Goal: Task Accomplishment & Management: Use online tool/utility

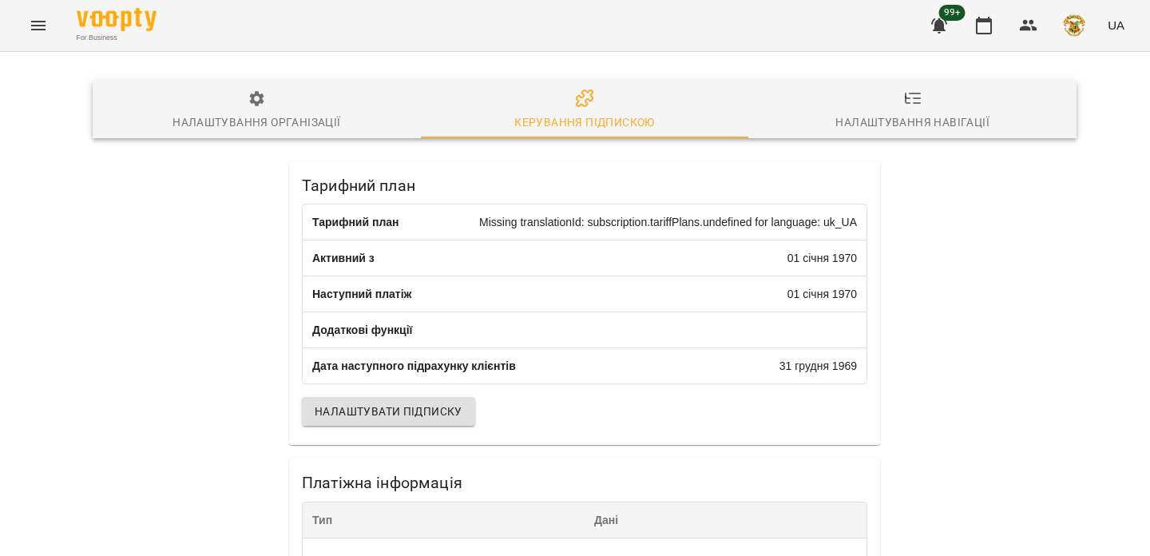
drag, startPoint x: 0, startPoint y: 0, endPoint x: 22, endPoint y: 23, distance: 32.2
click at [22, 23] on button "Menu" at bounding box center [38, 25] width 38 height 38
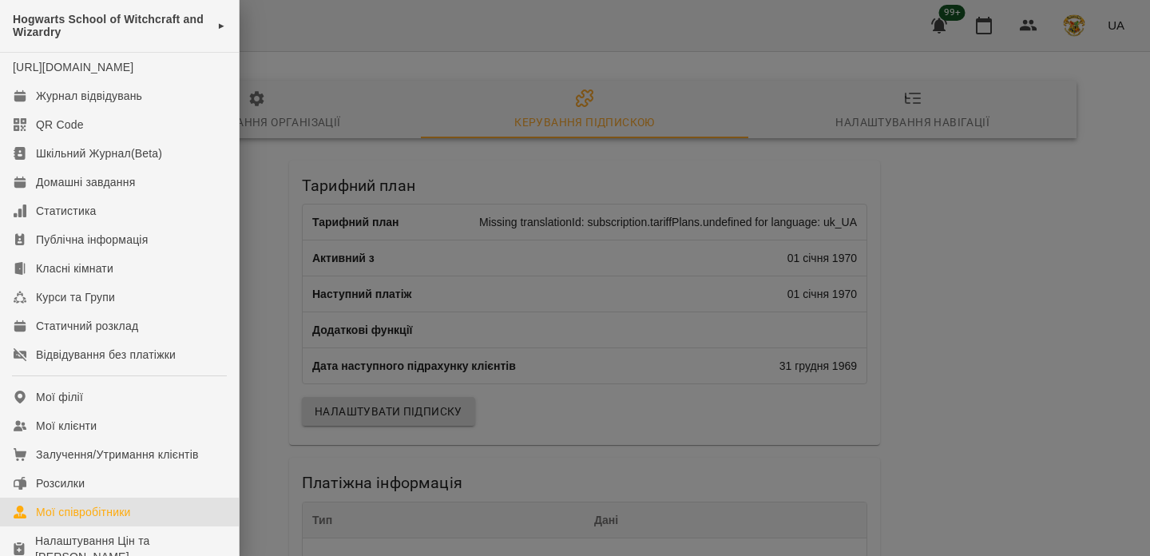
click at [141, 520] on link "Мої співробітники" at bounding box center [119, 511] width 239 height 29
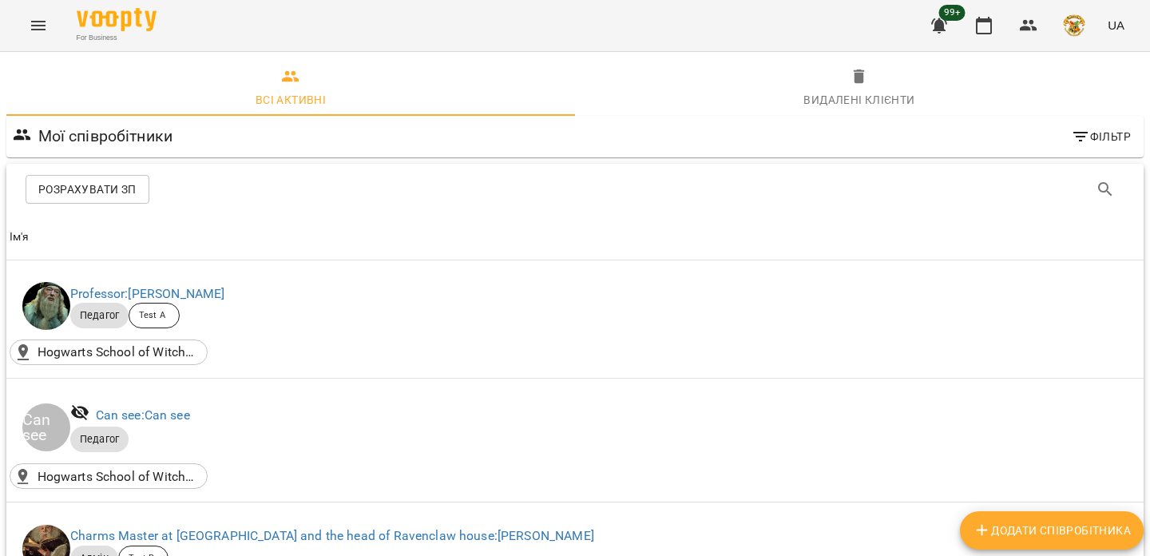
click at [98, 188] on span "Розрахувати ЗП" at bounding box center [87, 189] width 98 height 19
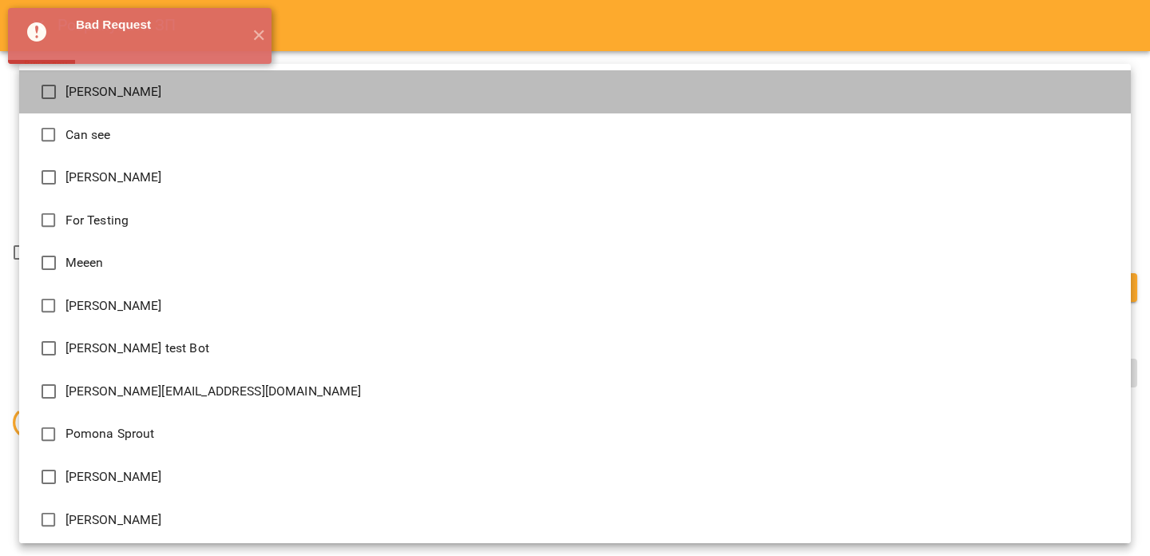
click at [315, 89] on li "[PERSON_NAME]" at bounding box center [574, 91] width 1111 height 43
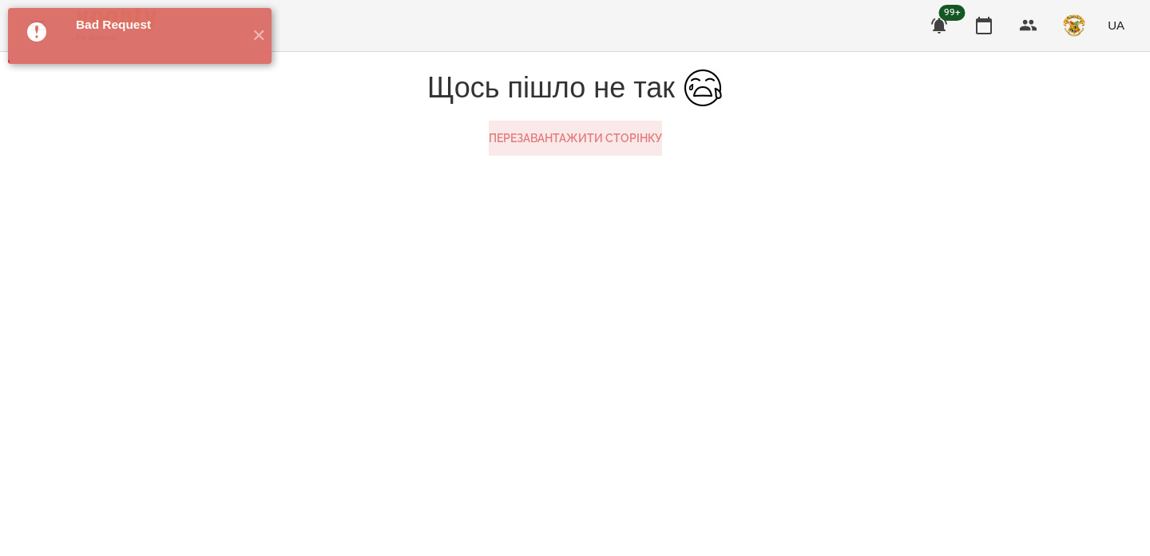
click at [600, 156] on button "Перезавантажити сторінку" at bounding box center [575, 138] width 173 height 35
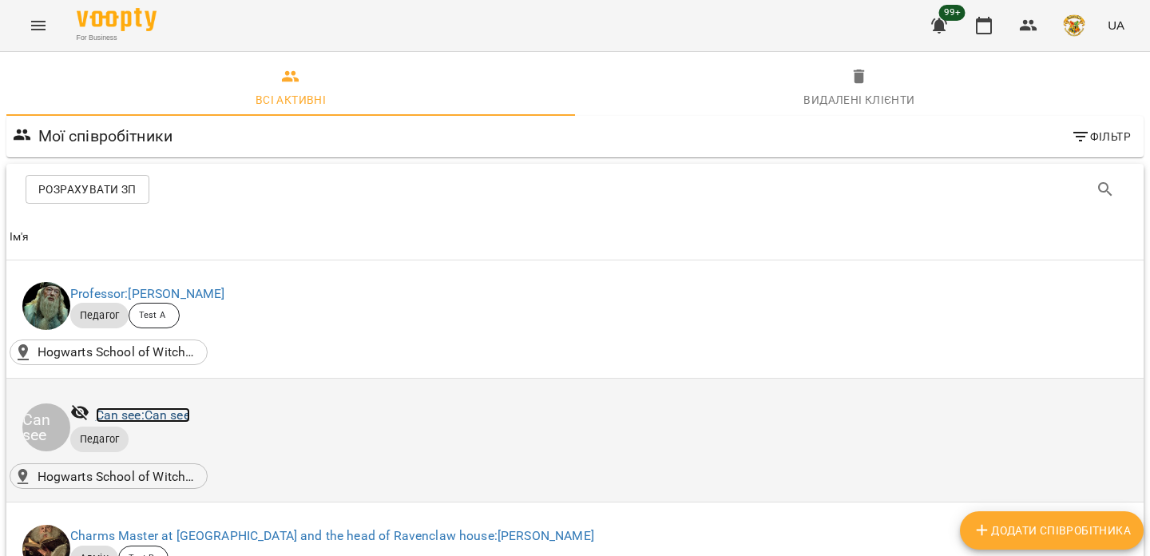
click at [133, 419] on link "Can see: Can see" at bounding box center [143, 414] width 94 height 15
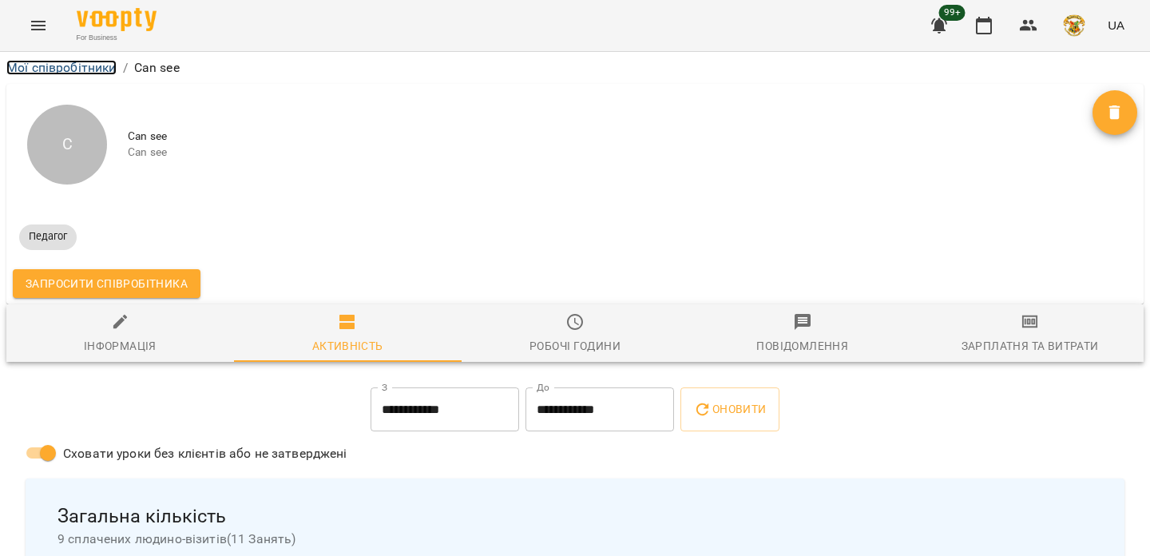
click at [67, 67] on link "Мої співробітники" at bounding box center [61, 67] width 110 height 15
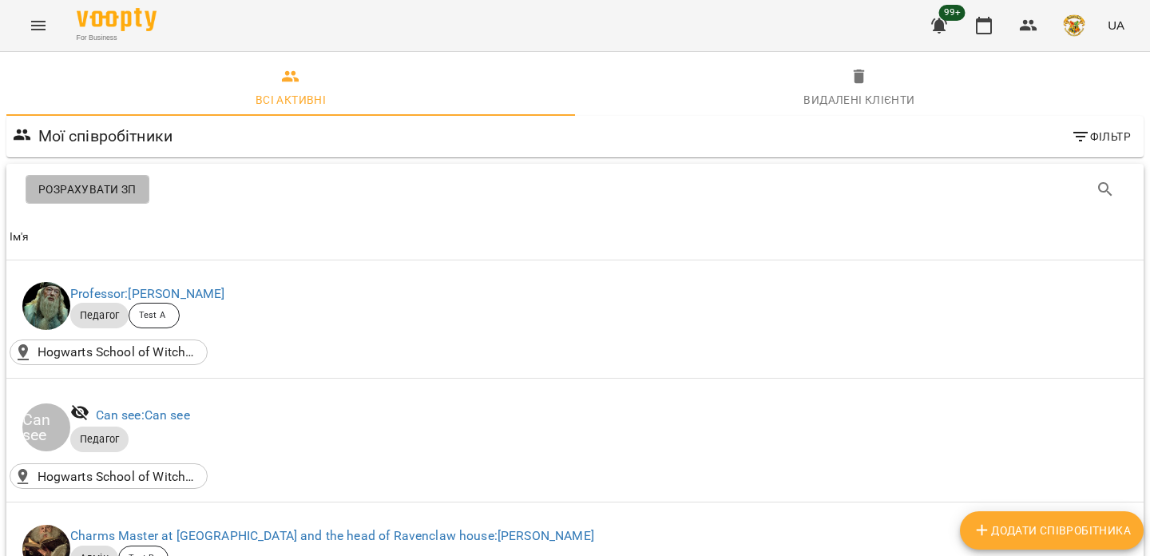
click at [93, 199] on button "Розрахувати ЗП" at bounding box center [88, 189] width 124 height 29
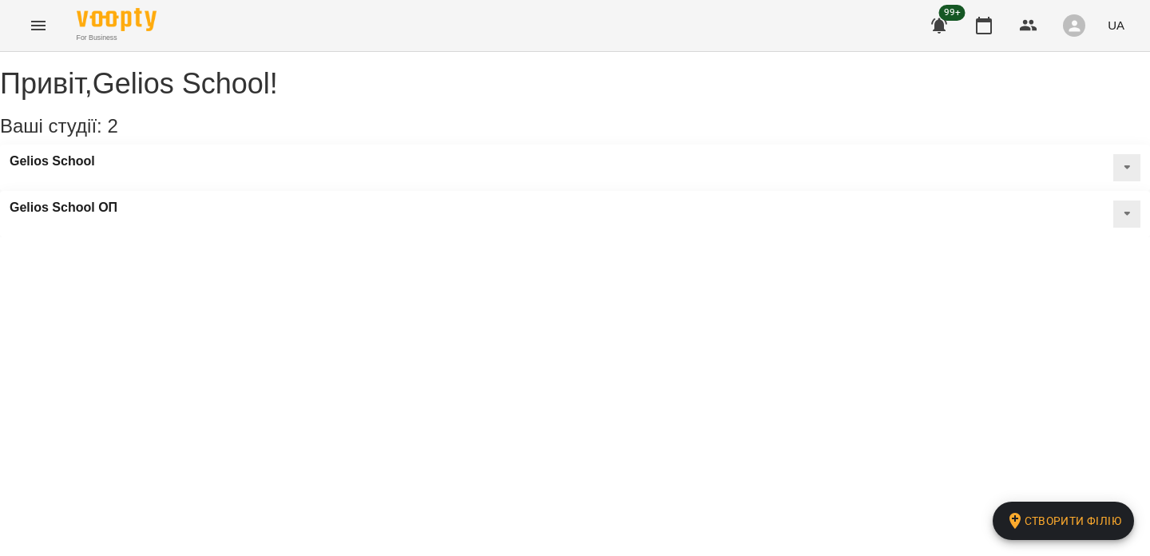
click at [32, 22] on icon "Menu" at bounding box center [38, 25] width 19 height 19
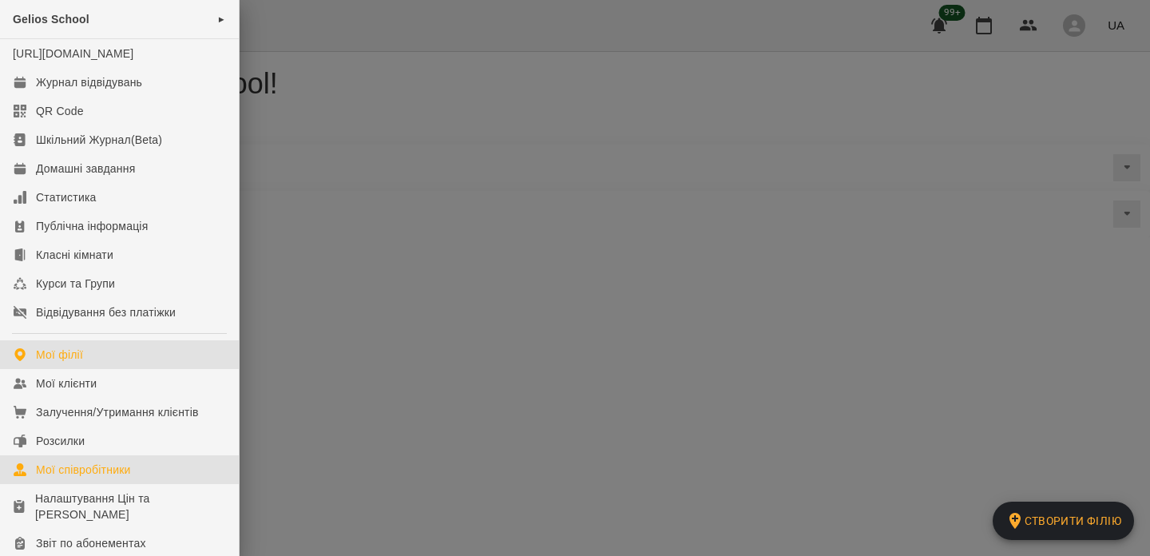
click at [111, 477] on div "Мої співробітники" at bounding box center [83, 469] width 95 height 16
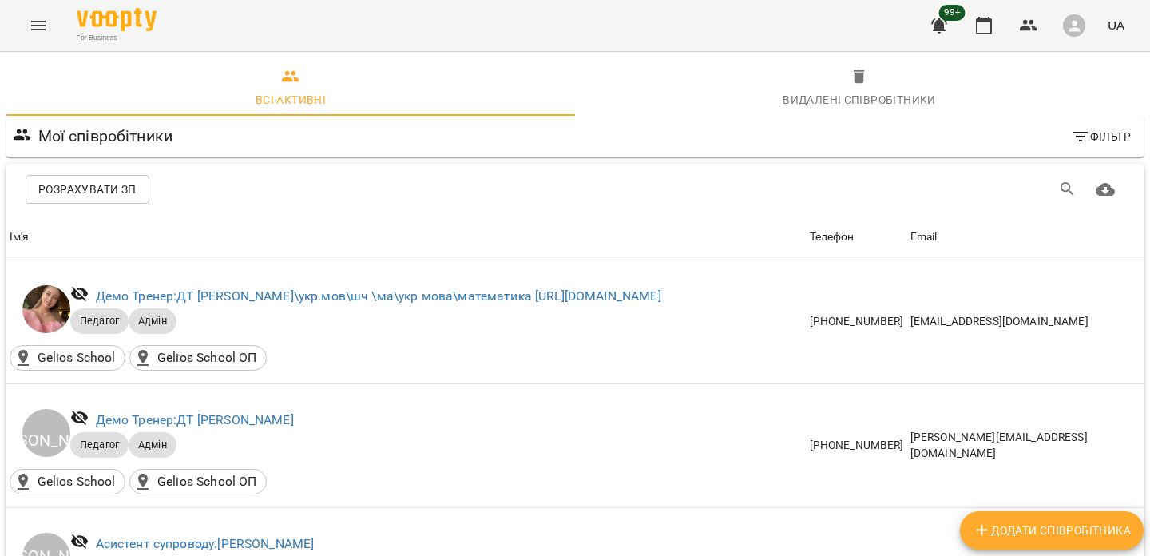
click at [121, 181] on span "Розрахувати ЗП" at bounding box center [87, 189] width 98 height 19
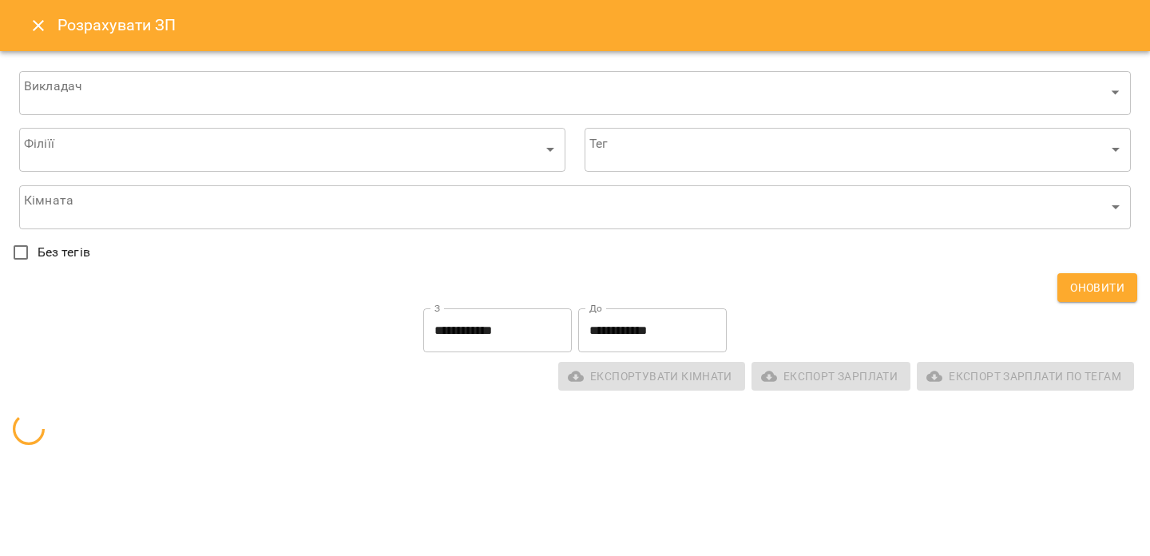
click at [25, 22] on button "Close" at bounding box center [38, 25] width 38 height 38
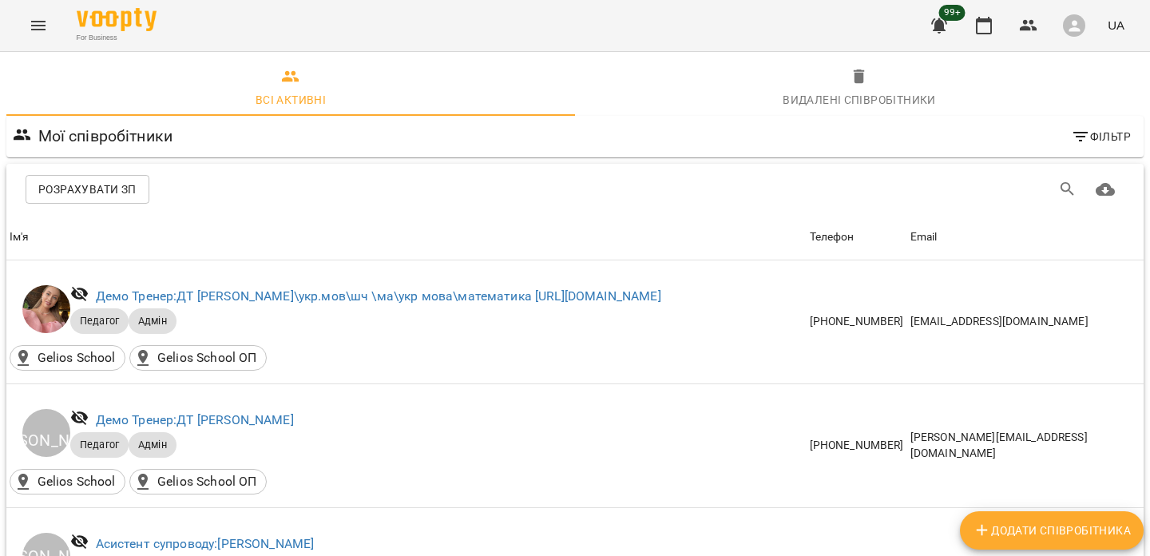
click at [1083, 23] on icon "button" at bounding box center [1074, 26] width 17 height 17
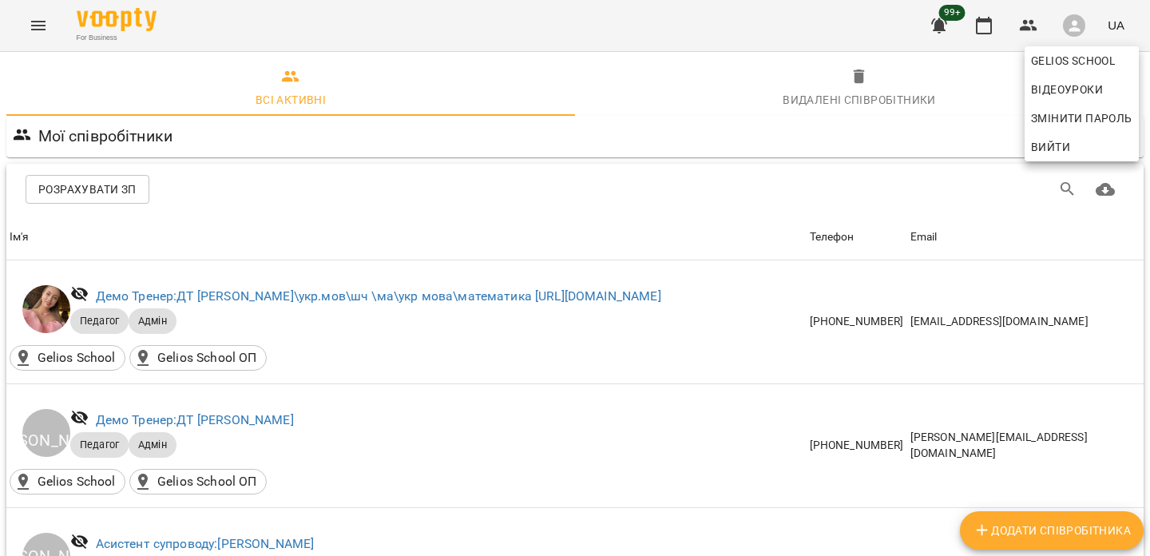
click at [1060, 142] on span "Вийти" at bounding box center [1050, 146] width 39 height 19
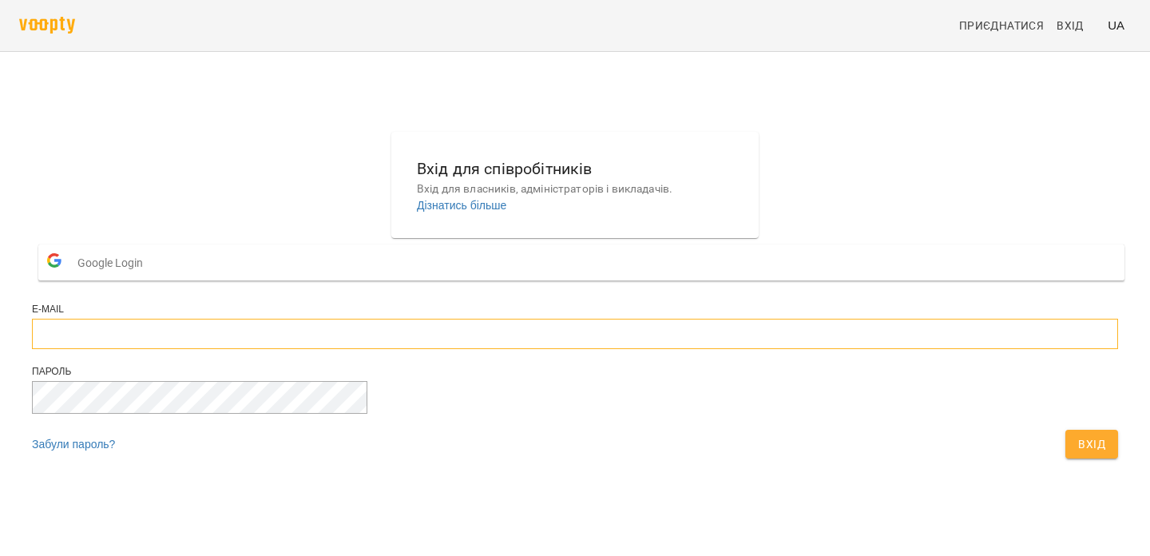
type input "**********"
click at [482, 349] on input "**********" at bounding box center [575, 334] width 1086 height 30
click at [1078, 453] on span "Вхід" at bounding box center [1091, 443] width 27 height 19
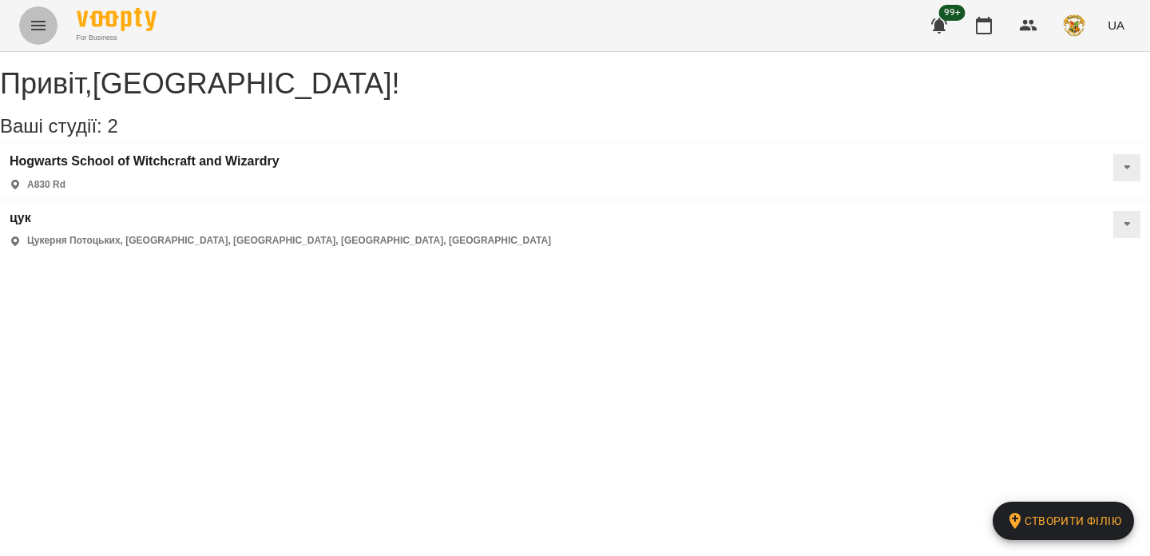
click at [48, 36] on button "Menu" at bounding box center [38, 25] width 38 height 38
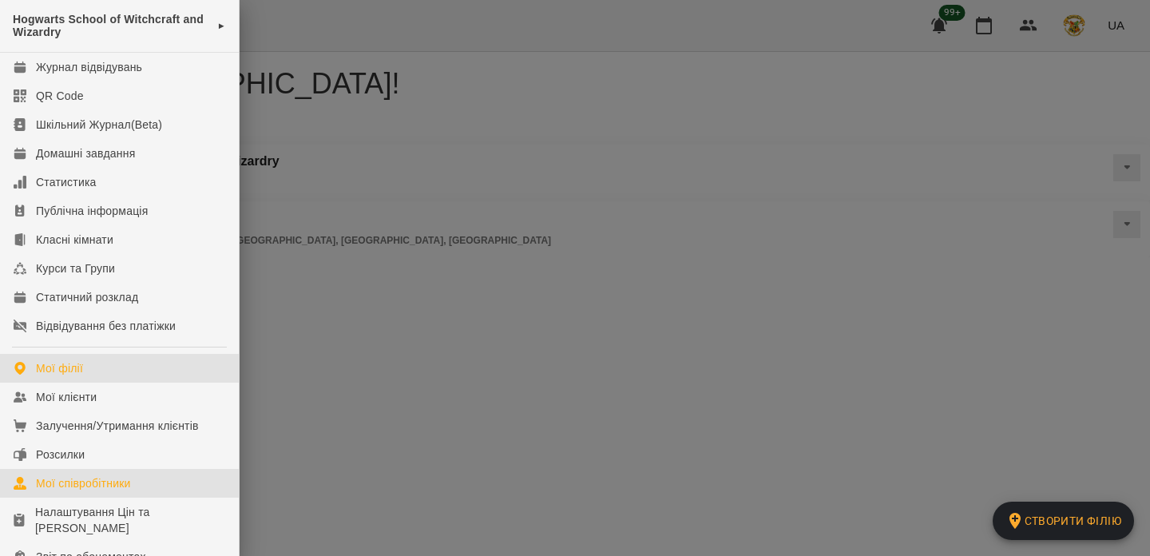
click at [95, 485] on div "Мої співробітники" at bounding box center [83, 483] width 95 height 16
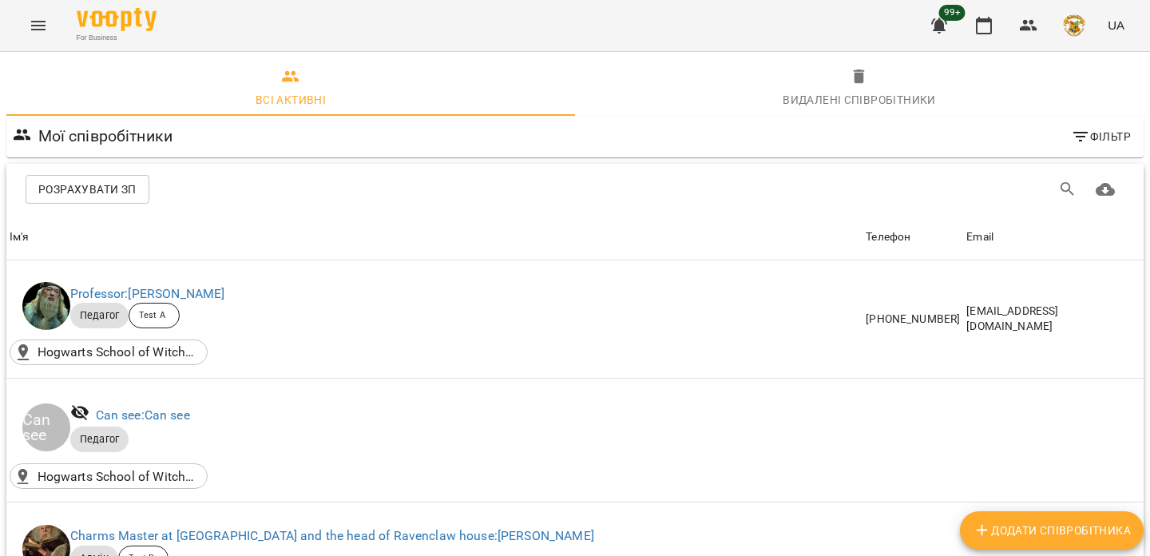
click at [121, 188] on span "Розрахувати ЗП" at bounding box center [87, 189] width 98 height 19
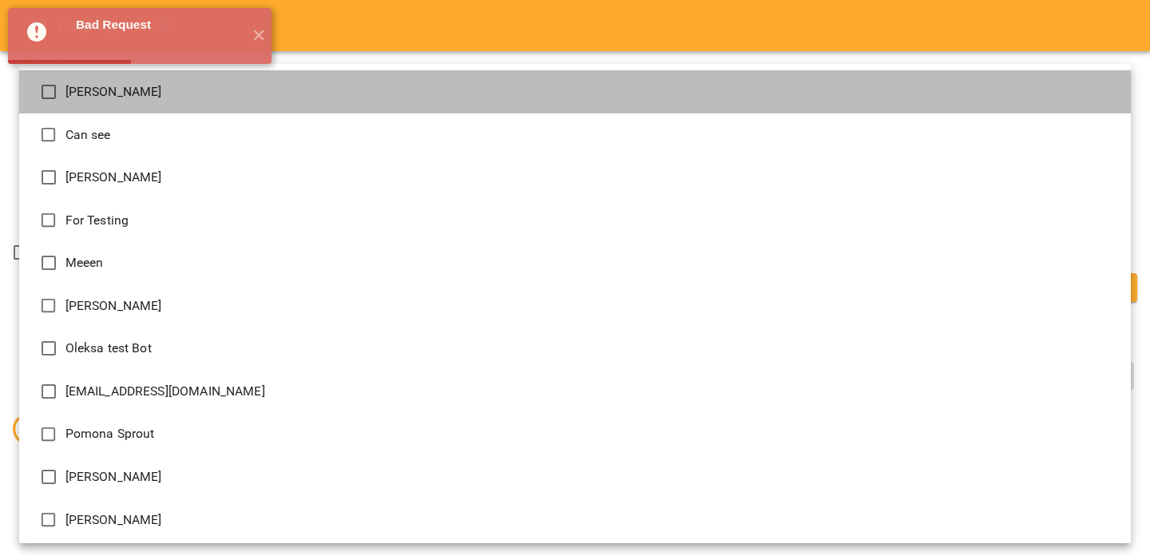
click at [135, 97] on span "[PERSON_NAME]" at bounding box center [113, 91] width 97 height 19
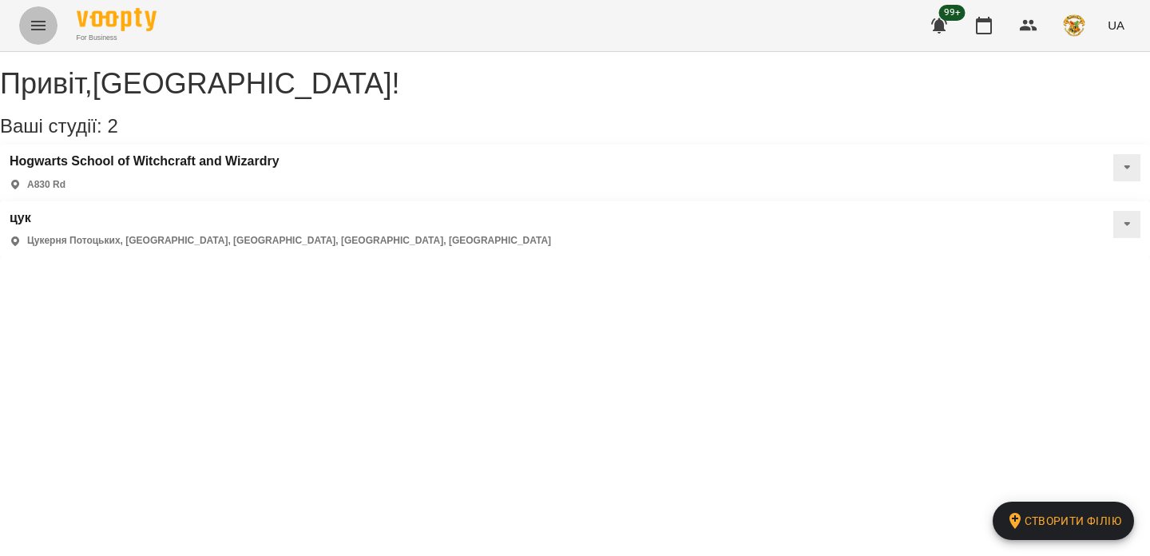
click at [42, 32] on icon "Menu" at bounding box center [38, 25] width 19 height 19
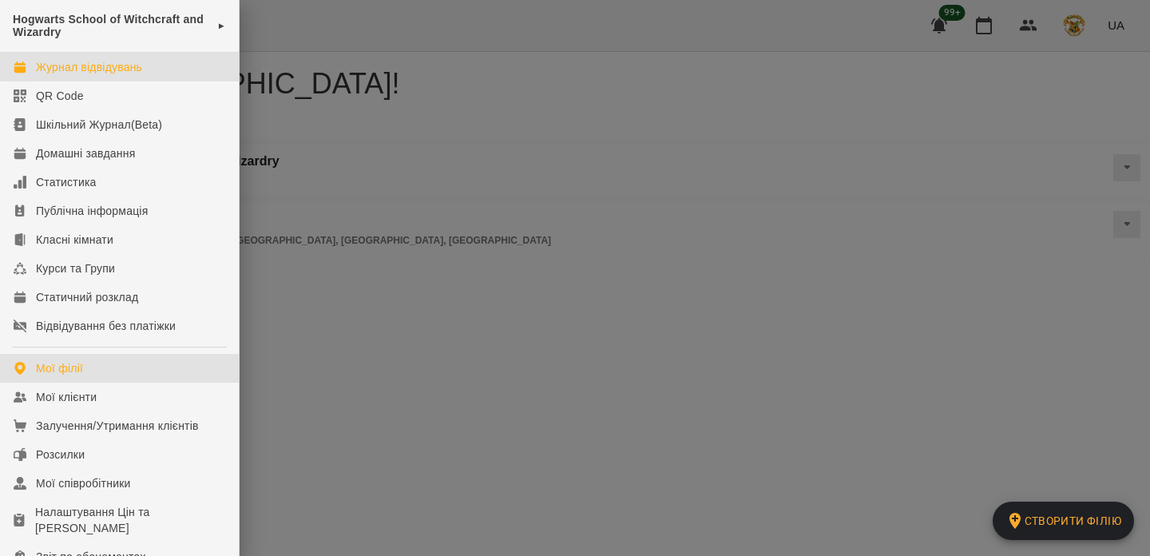
click at [77, 59] on div "Журнал відвідувань" at bounding box center [89, 67] width 106 height 16
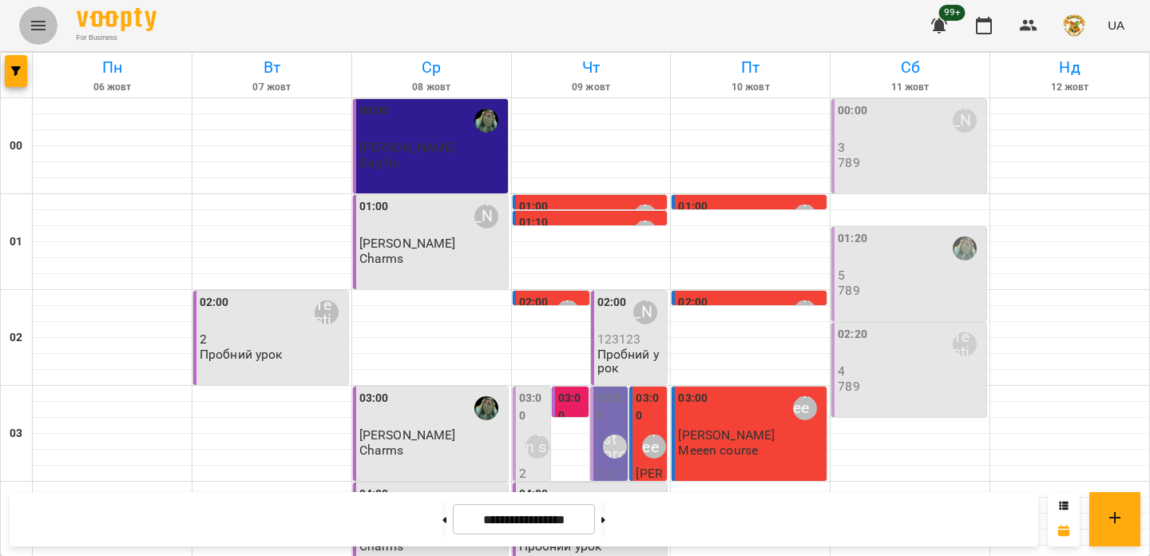
click at [33, 25] on icon "Menu" at bounding box center [38, 25] width 19 height 19
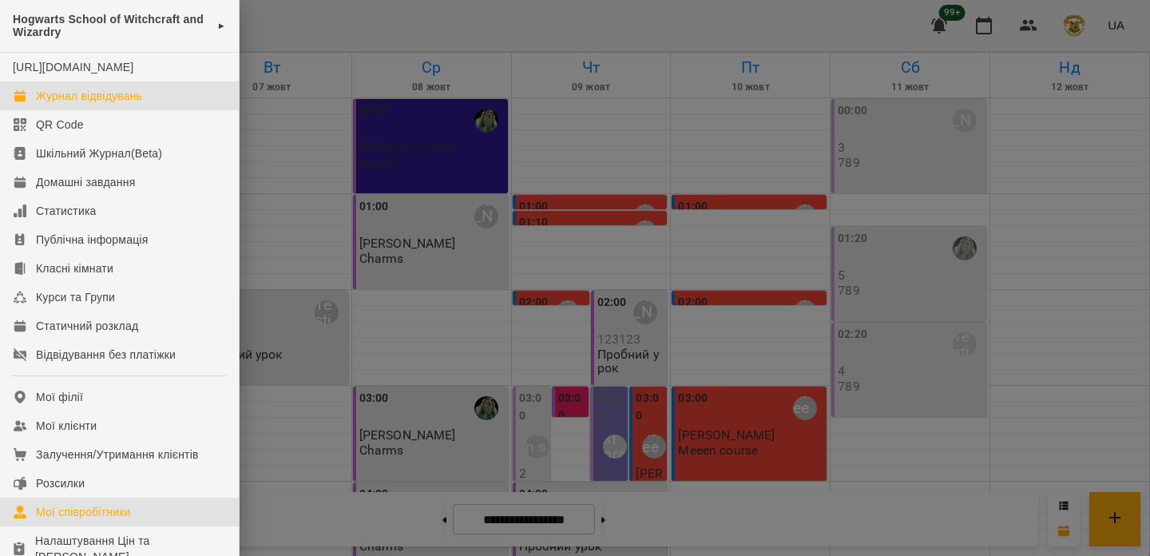
click at [117, 512] on div "Мої співробітники" at bounding box center [83, 512] width 95 height 16
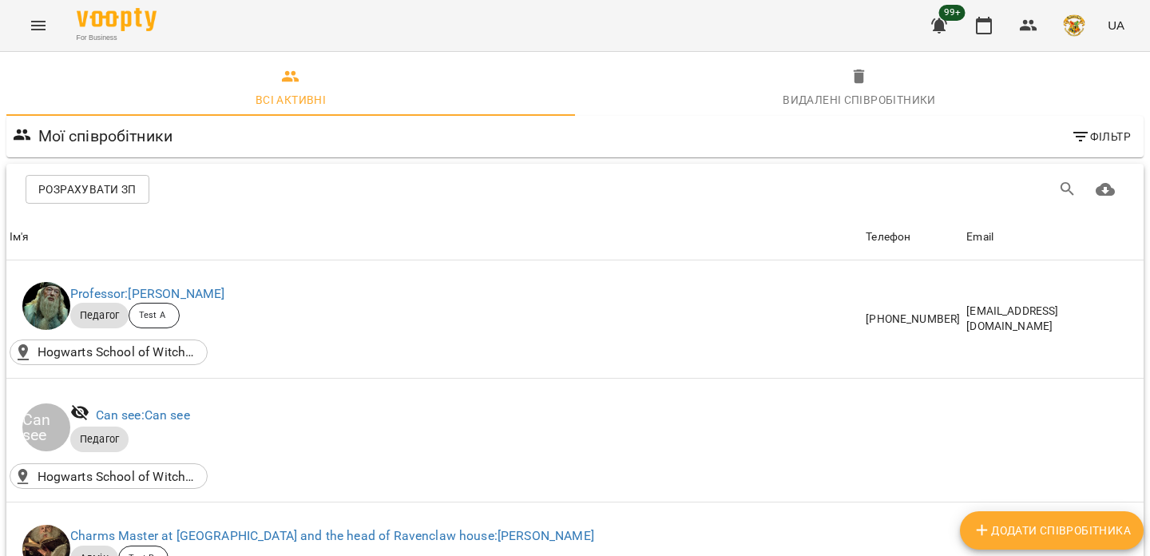
click at [89, 195] on span "Розрахувати ЗП" at bounding box center [87, 189] width 98 height 19
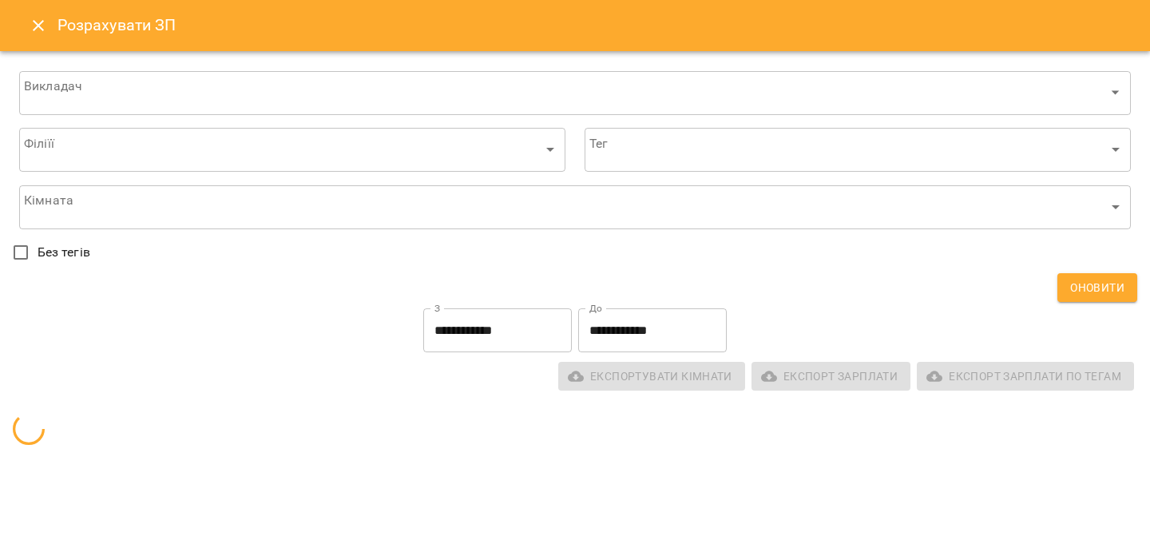
click at [1139, 11] on div "Розрахувати ЗП" at bounding box center [575, 25] width 1150 height 51
click at [46, 31] on icon "Close" at bounding box center [38, 25] width 19 height 19
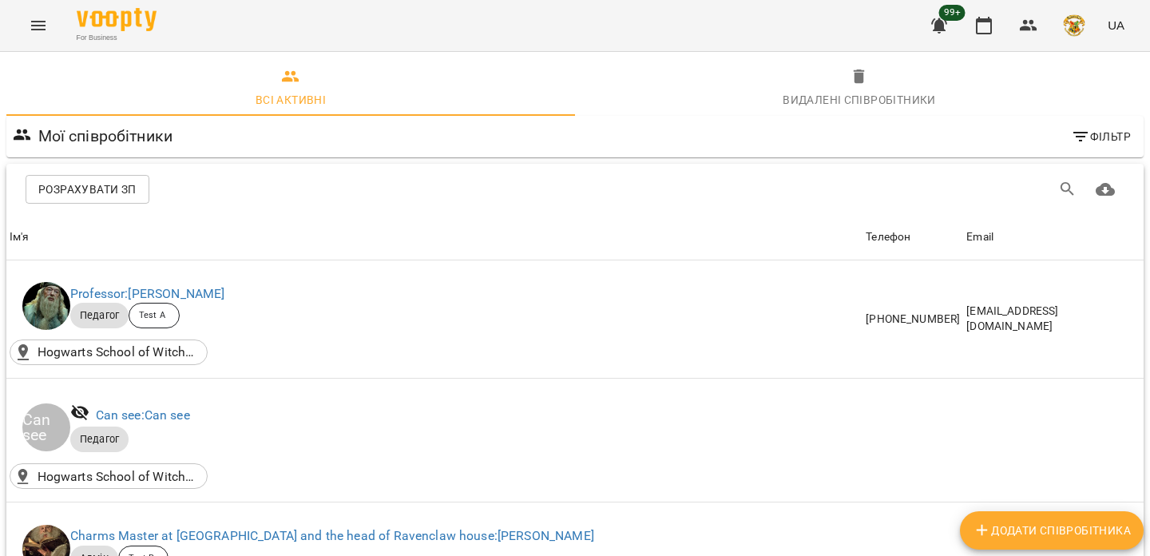
click at [46, 26] on icon "Menu" at bounding box center [38, 25] width 19 height 19
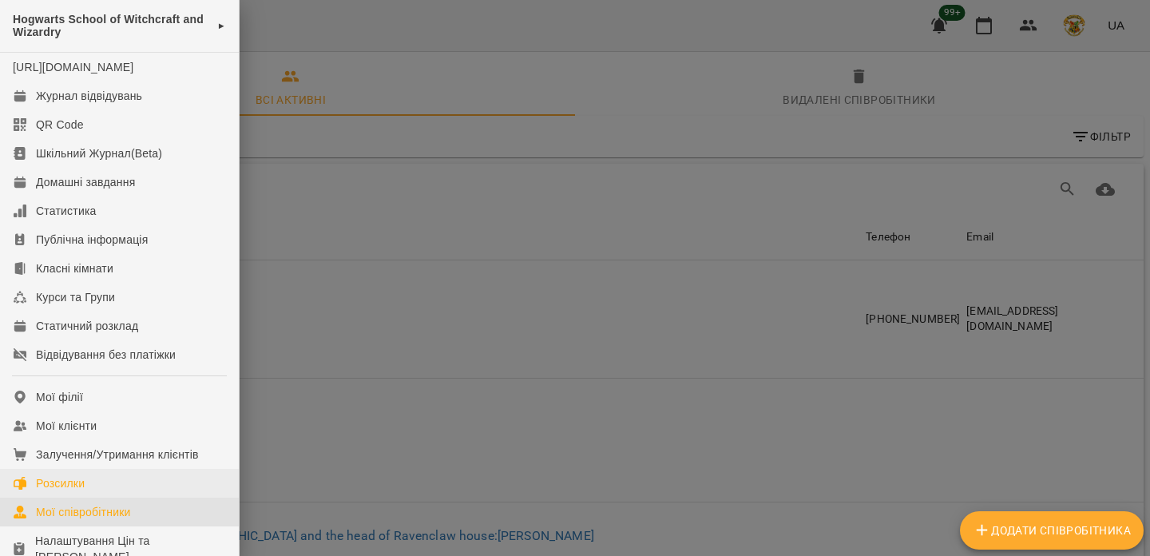
scroll to position [102, 0]
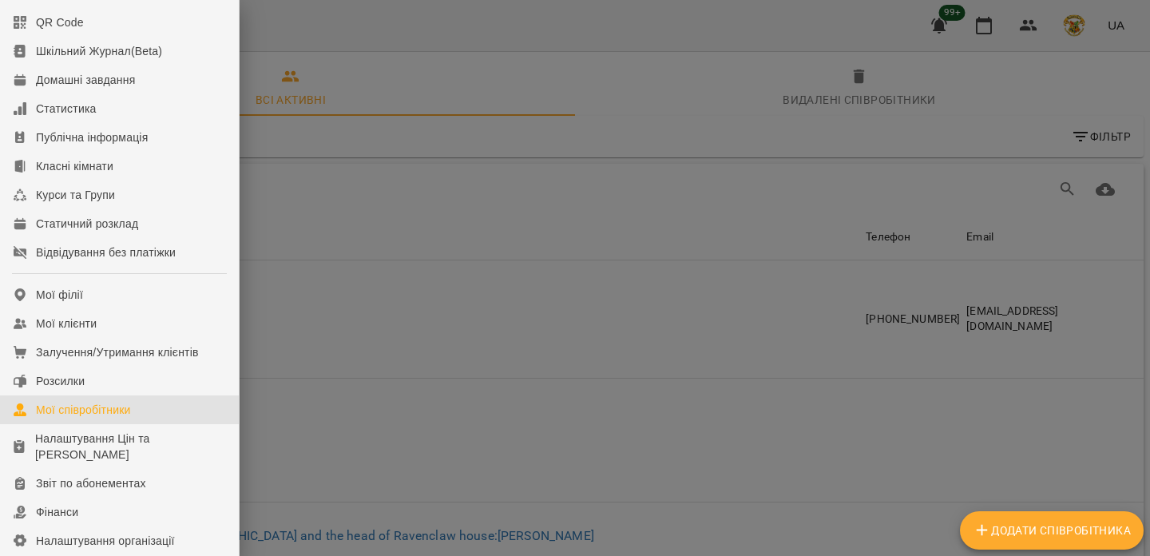
click at [118, 411] on div "Мої співробітники" at bounding box center [83, 410] width 95 height 16
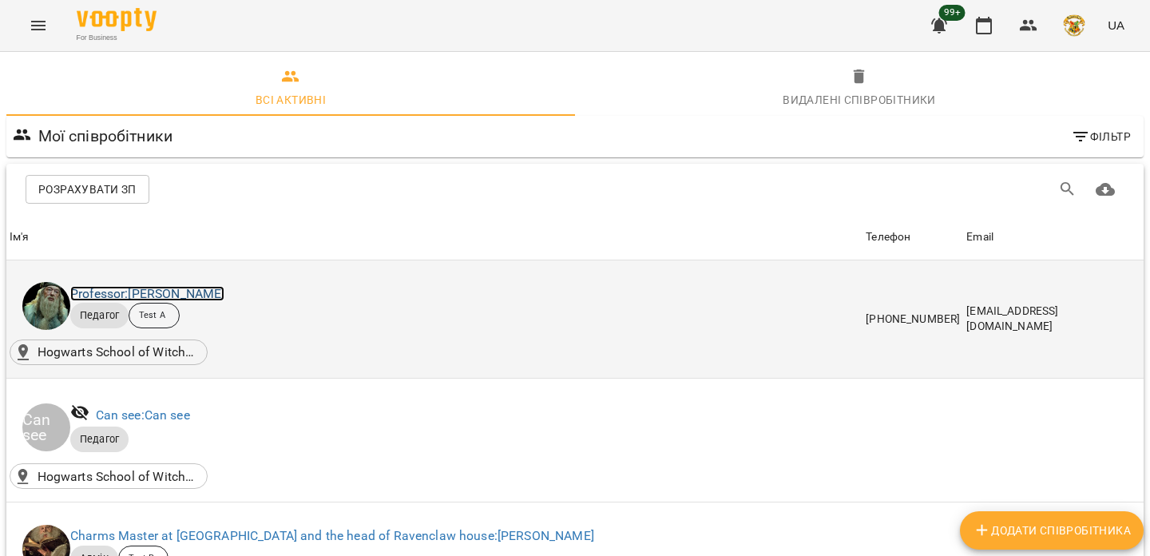
click at [196, 291] on link "Professor: [PERSON_NAME]" at bounding box center [147, 293] width 154 height 15
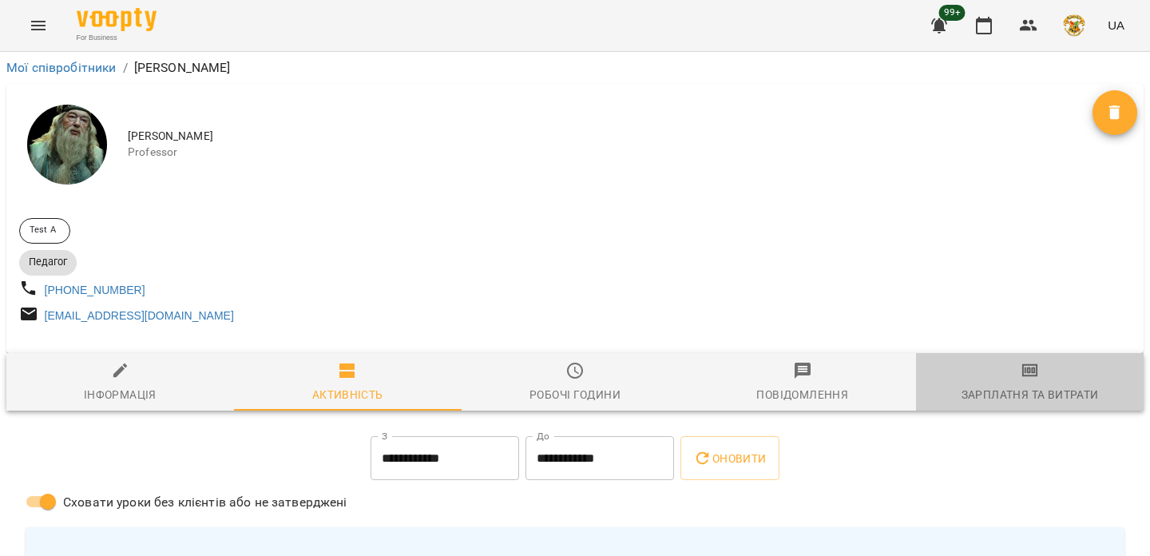
click at [994, 374] on span "Зарплатня та Витрати" at bounding box center [1029, 382] width 208 height 43
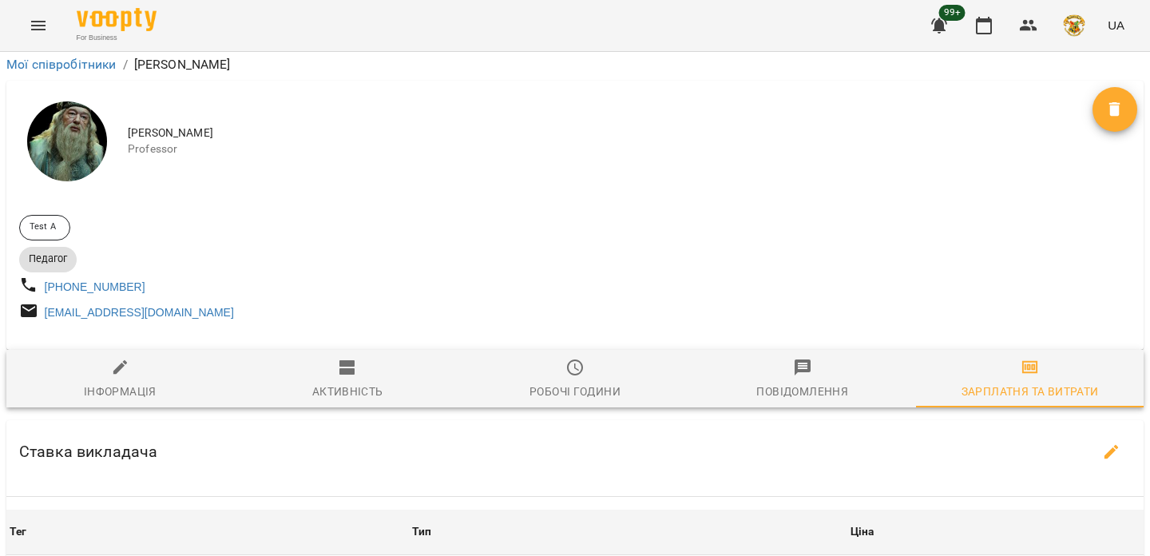
scroll to position [658, 0]
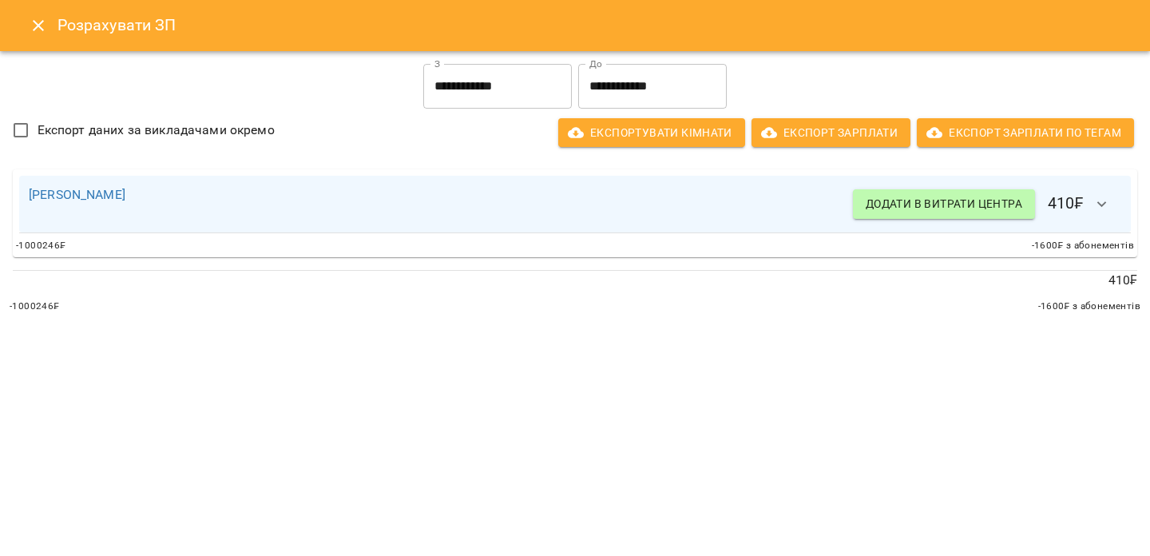
click at [1084, 215] on h6 "Додати в витрати центра 410 ₣" at bounding box center [987, 204] width 268 height 38
click at [1098, 204] on icon "button" at bounding box center [1101, 204] width 19 height 19
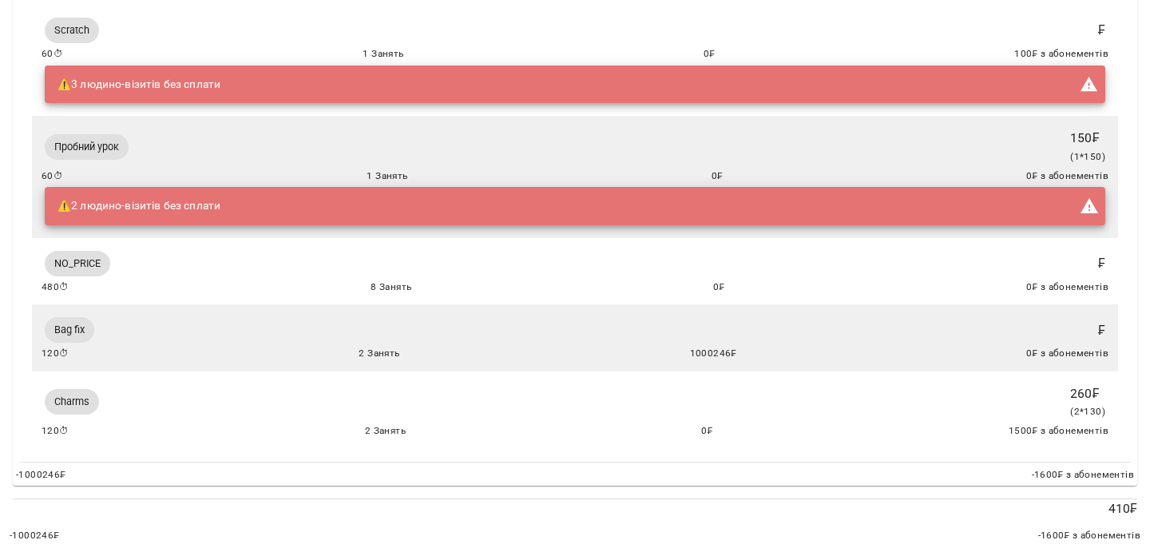
scroll to position [0, 0]
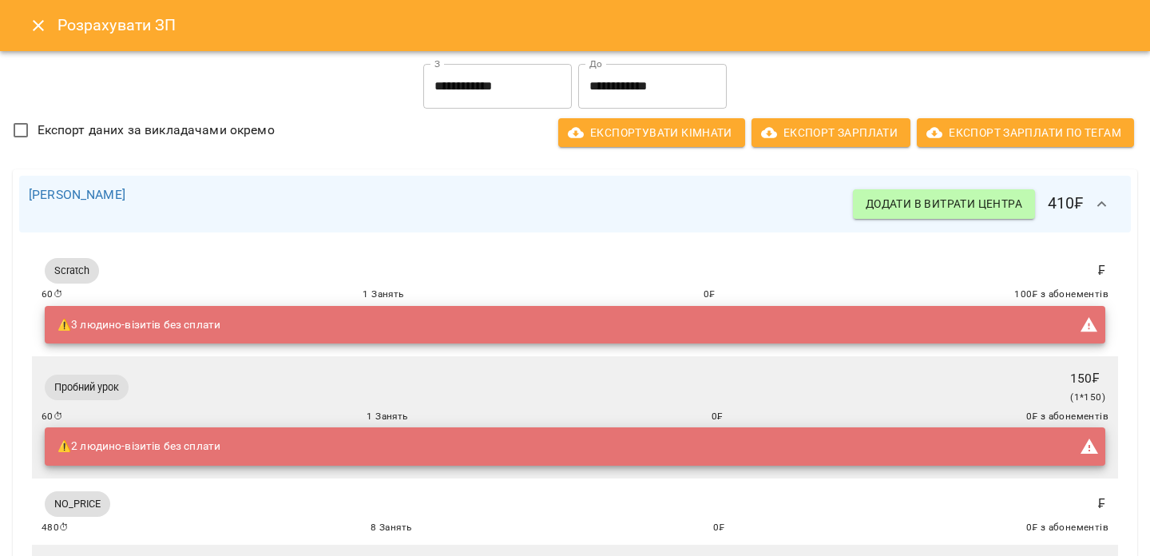
click at [18, 20] on div "Розрахувати ЗП" at bounding box center [575, 25] width 1150 height 51
click at [27, 21] on button "Close" at bounding box center [38, 25] width 38 height 38
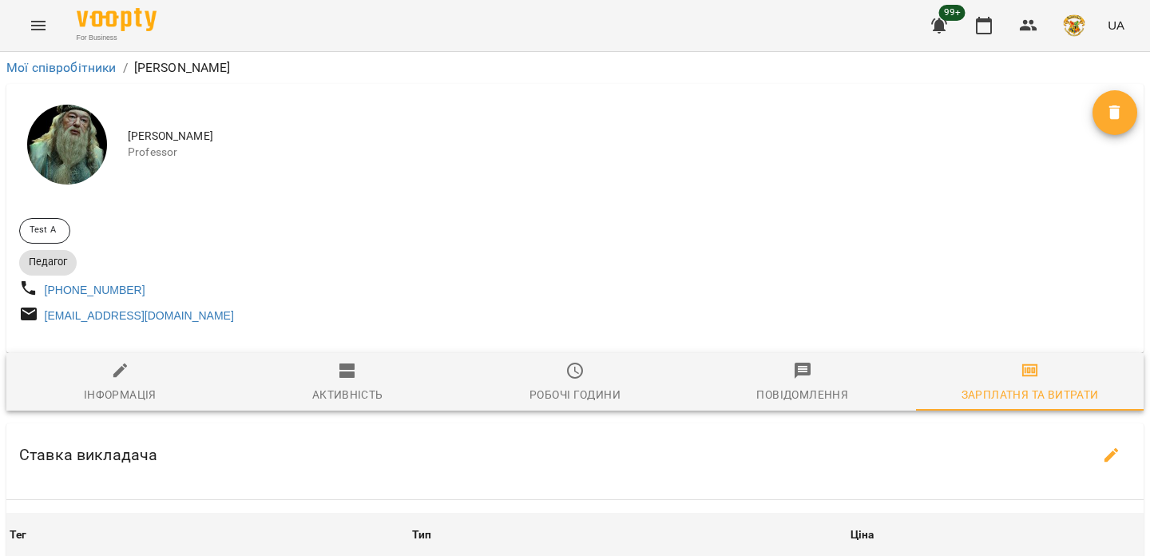
click at [289, 275] on div "[PHONE_NUMBER]" at bounding box center [295, 290] width 559 height 30
click at [1111, 465] on icon "button" at bounding box center [1111, 454] width 19 height 19
select select "*******"
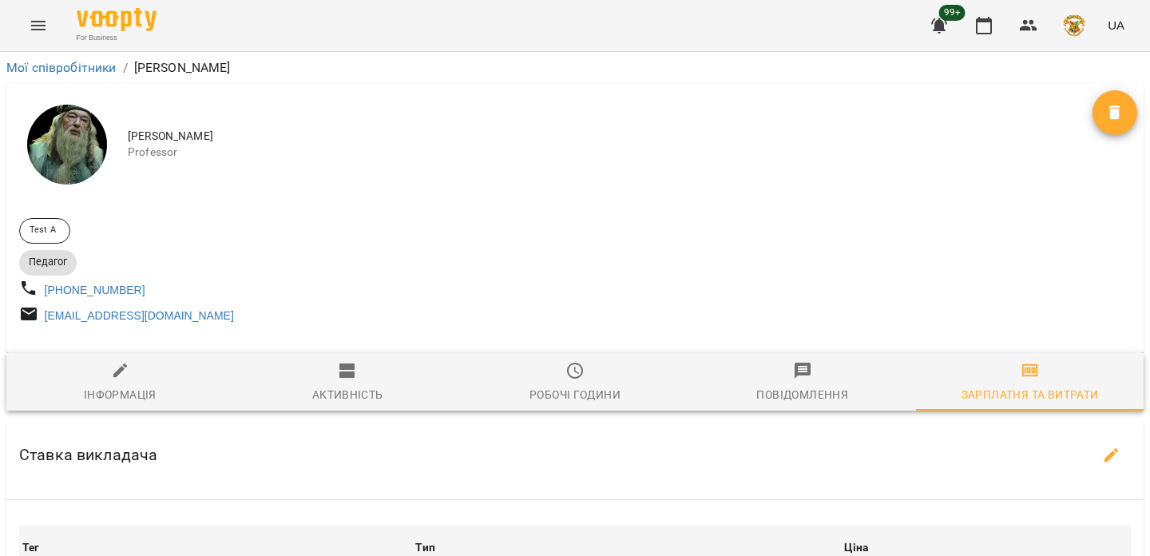
select select "*******"
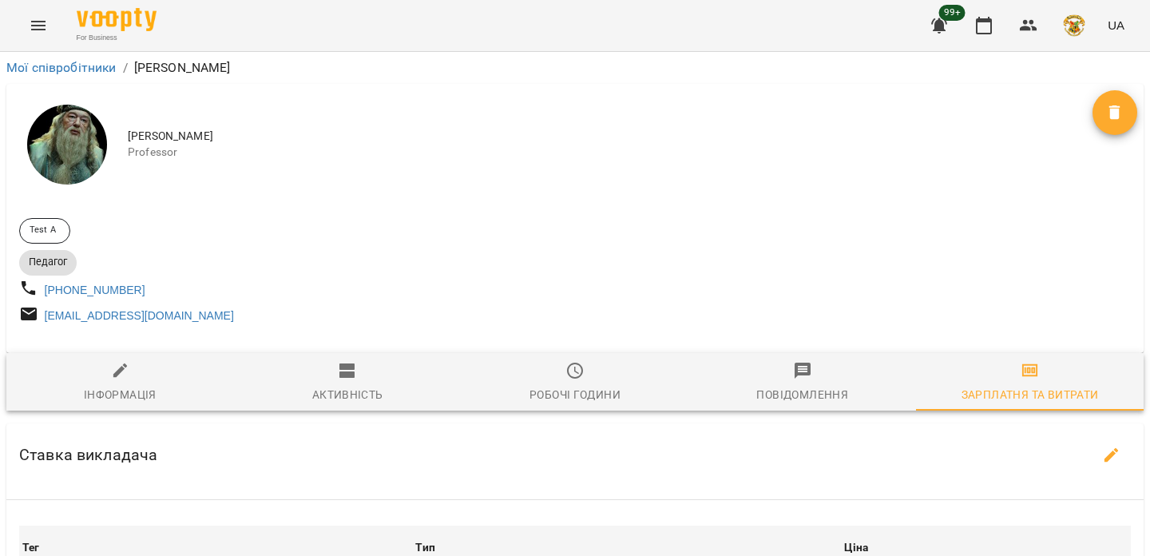
select select "*******"
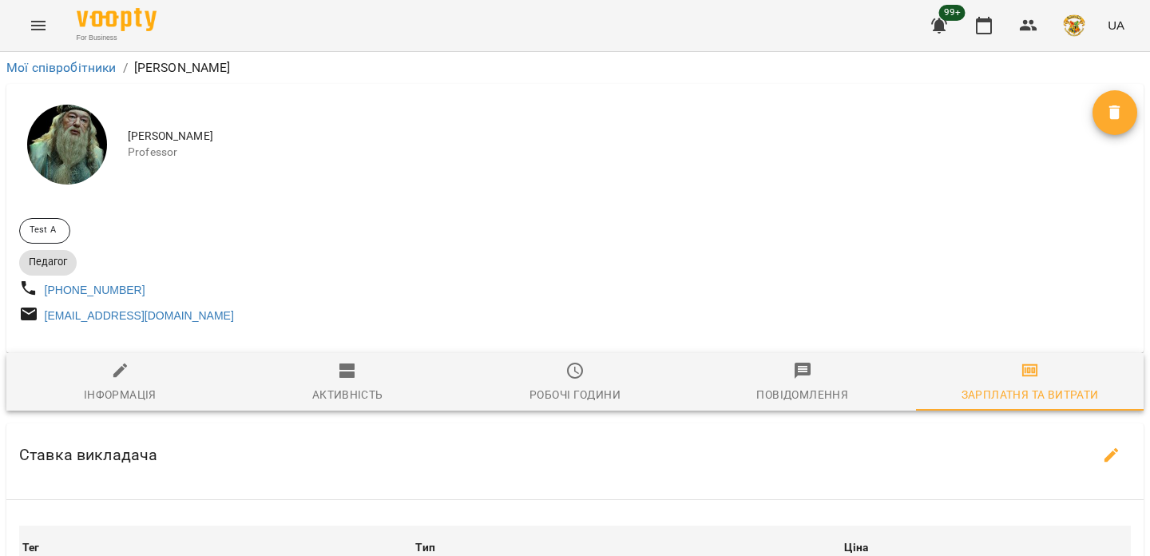
select select "*******"
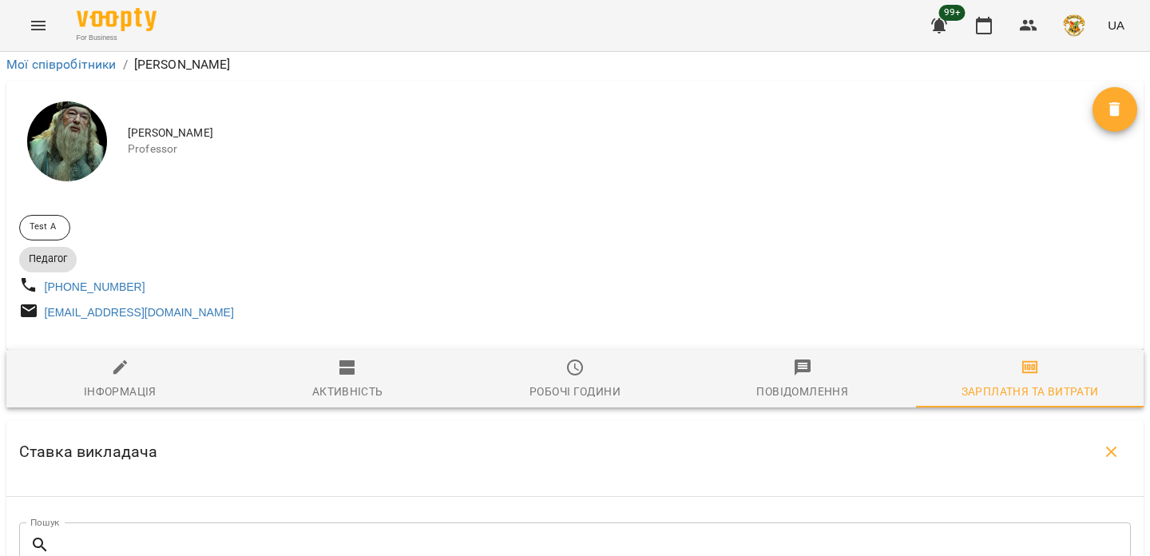
scroll to position [2453, 0]
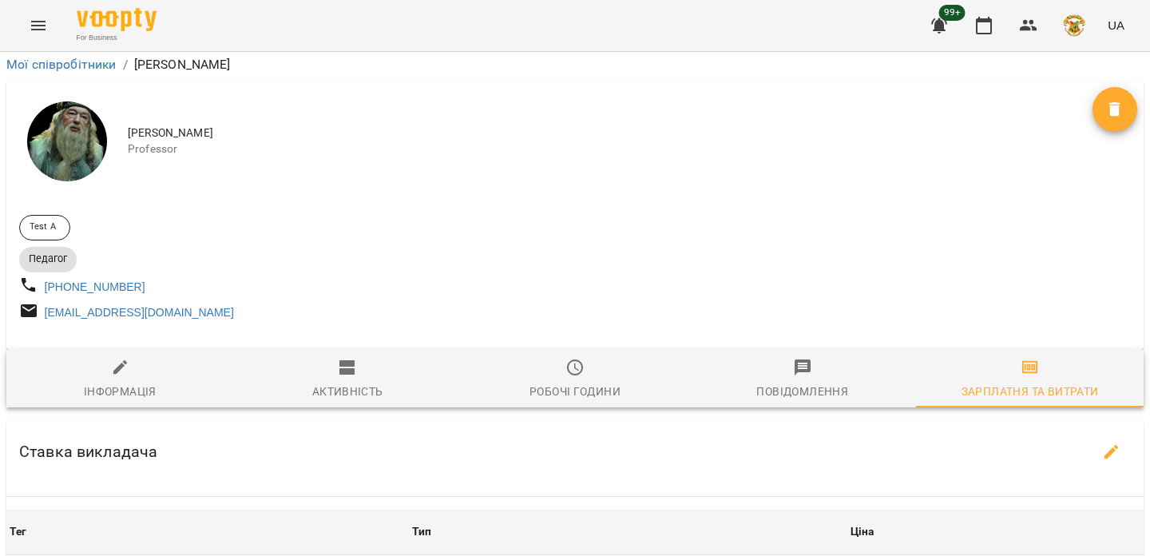
scroll to position [451, 0]
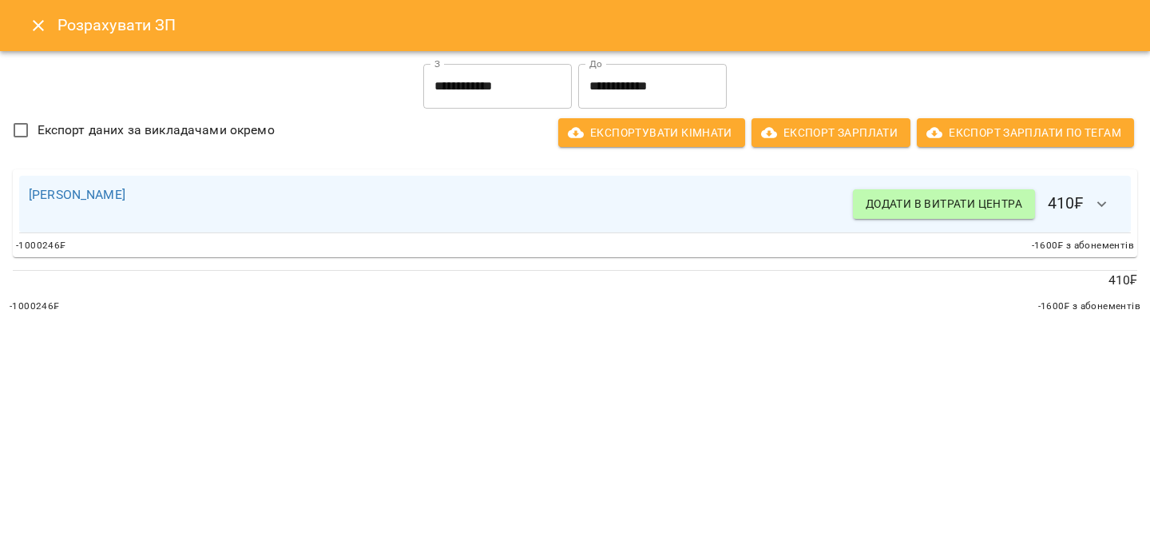
click at [1106, 197] on icon "button" at bounding box center [1101, 204] width 19 height 19
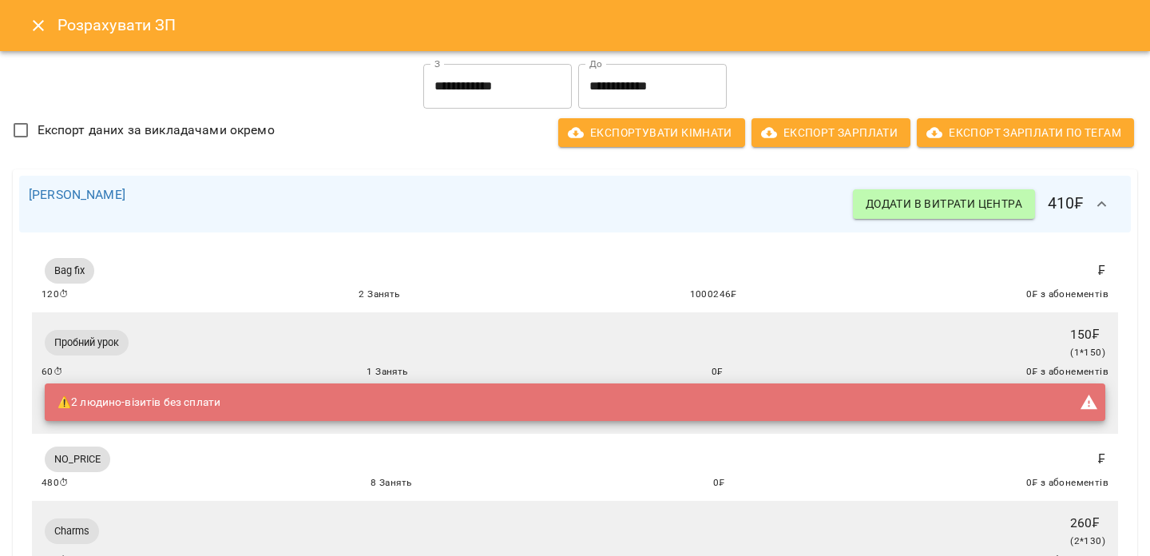
scroll to position [243, 0]
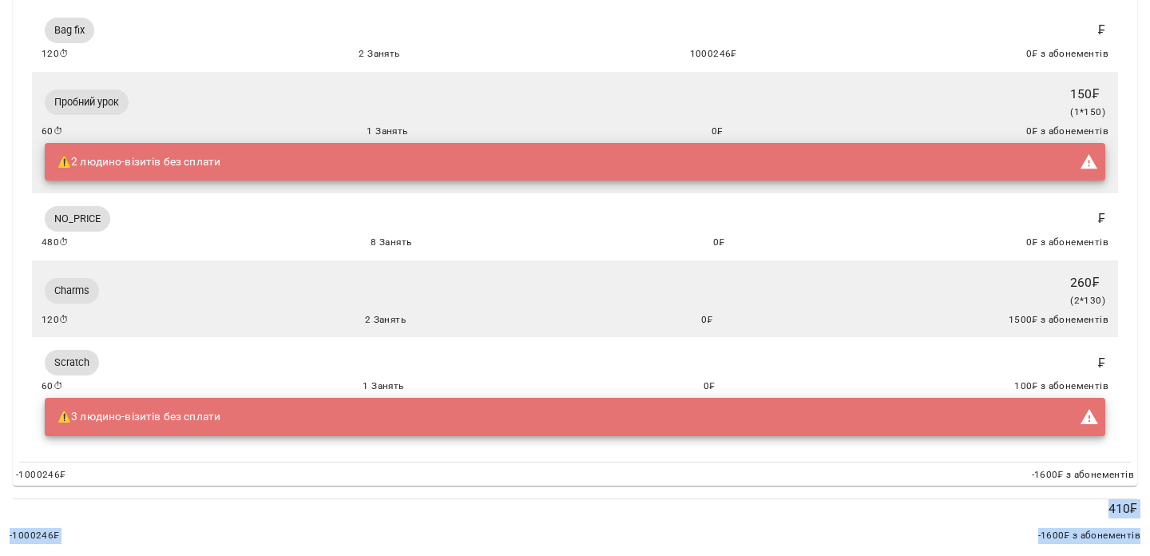
drag, startPoint x: 1031, startPoint y: 492, endPoint x: 1138, endPoint y: 547, distance: 121.0
click at [1138, 547] on div "**********" at bounding box center [575, 182] width 1156 height 748
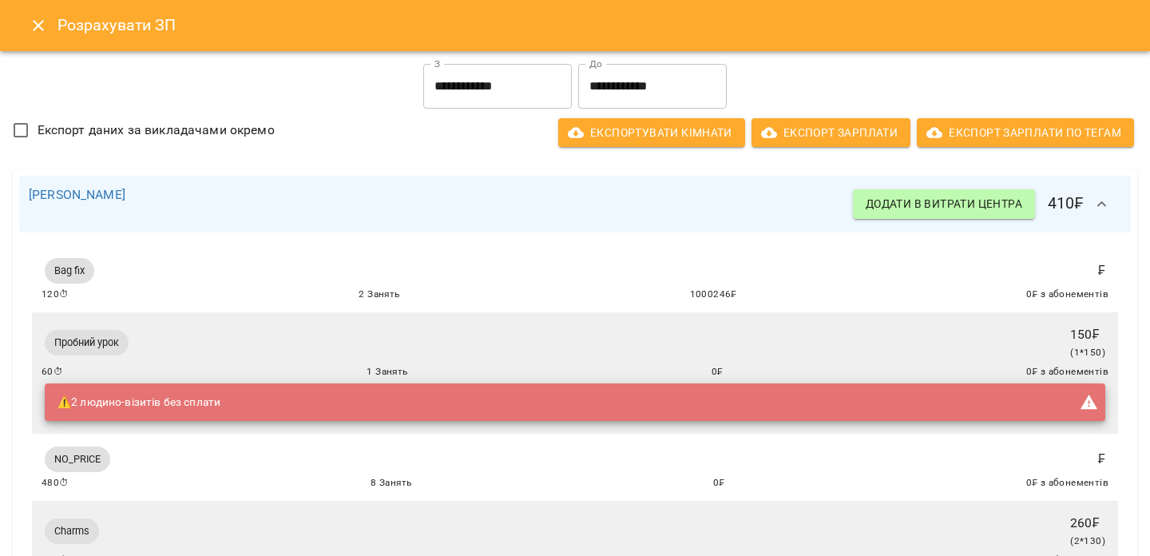
click at [39, 34] on icon "Close" at bounding box center [38, 25] width 19 height 19
